Goal: Find specific page/section

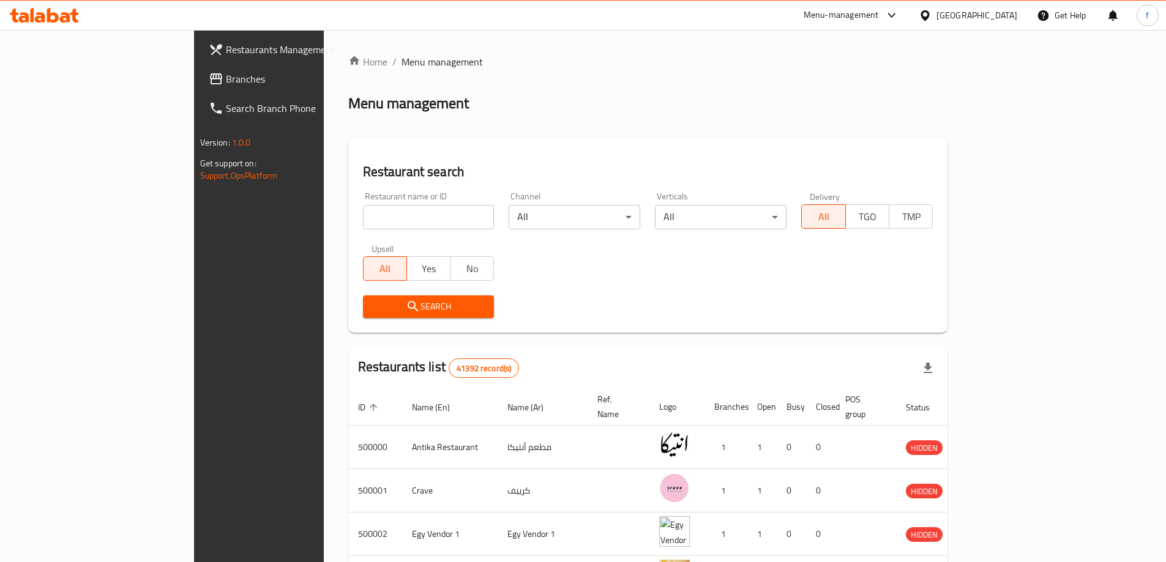
click at [226, 81] on span "Branches" at bounding box center [302, 79] width 153 height 15
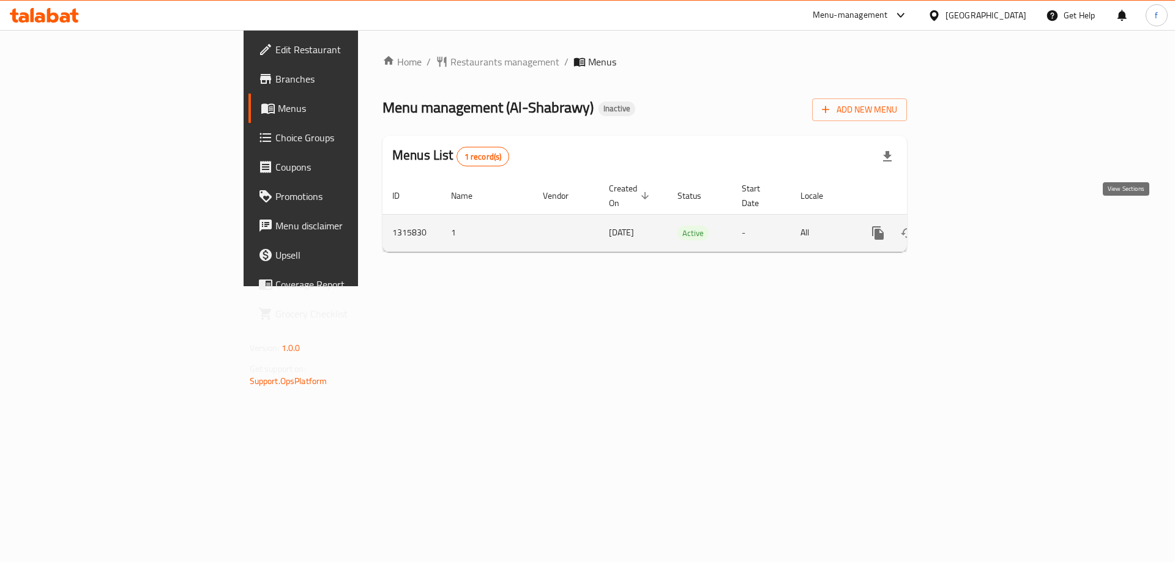
click at [972, 228] on icon "enhanced table" at bounding box center [966, 233] width 11 height 11
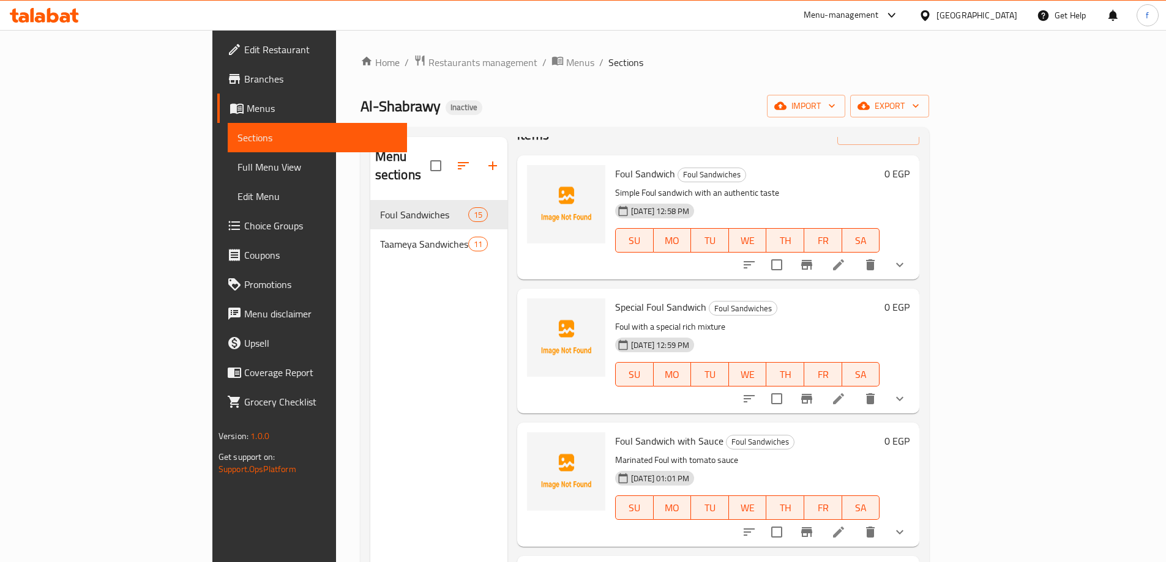
scroll to position [61, 0]
